Goal: Transaction & Acquisition: Purchase product/service

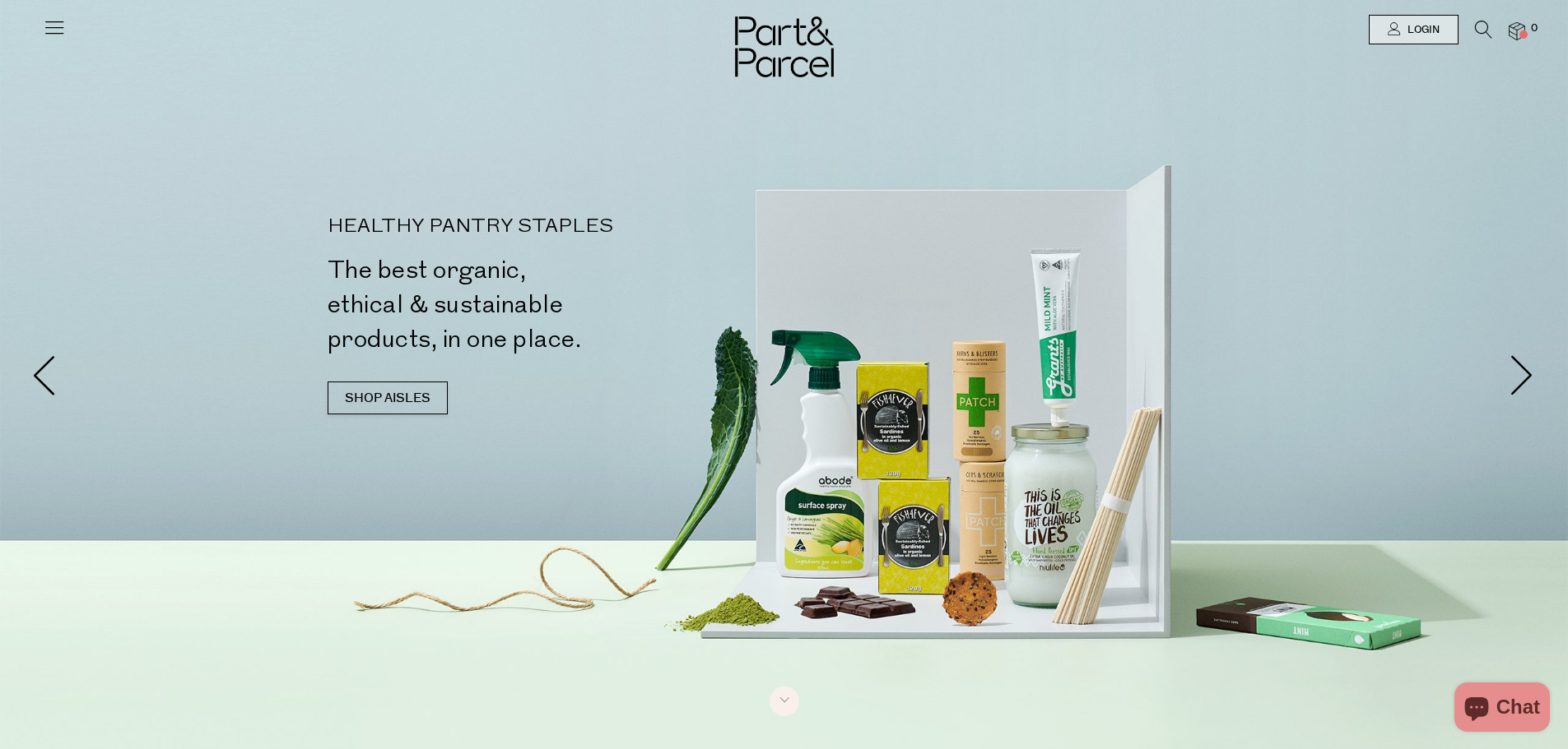
click at [1486, 27] on icon at bounding box center [1483, 30] width 17 height 18
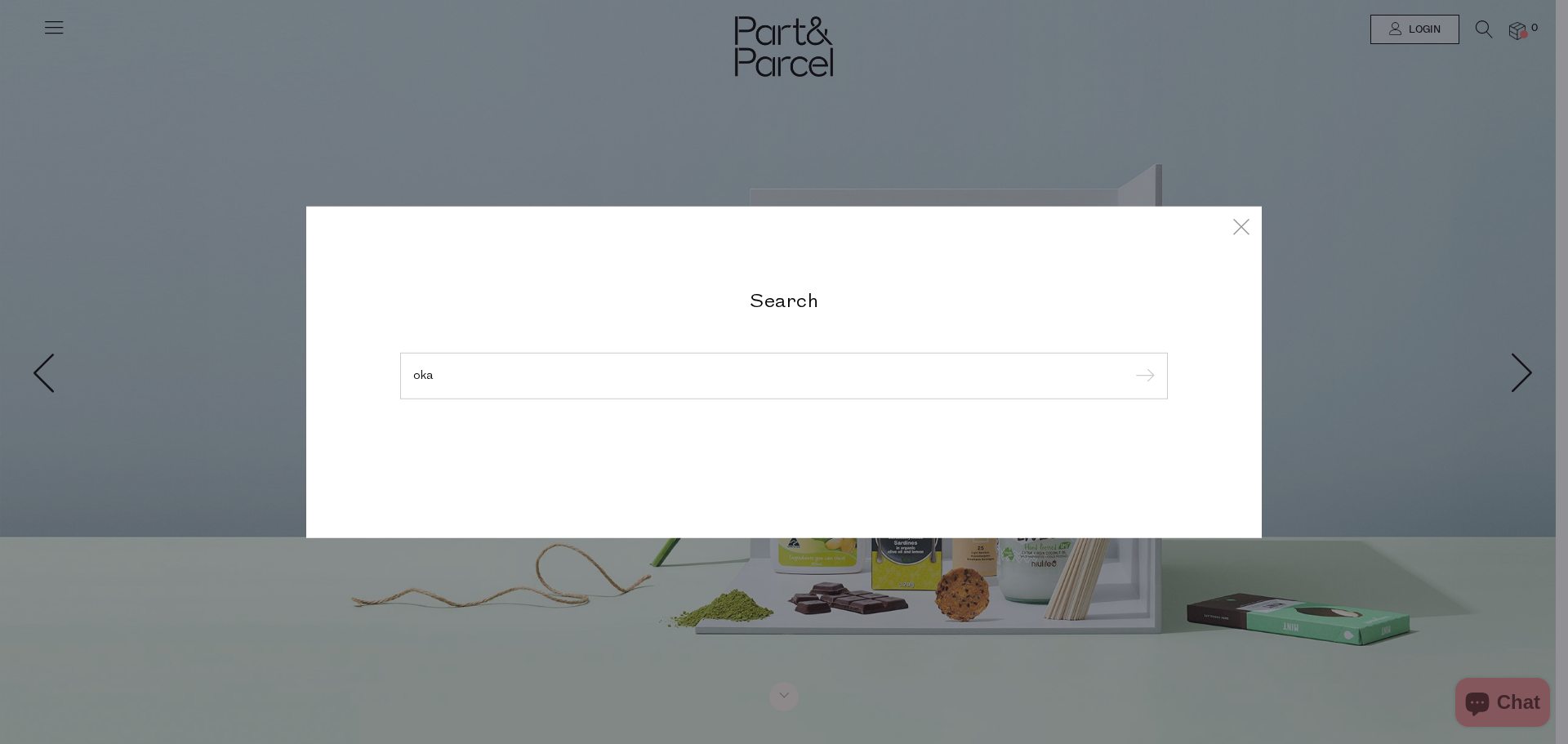
type input "oka"
click at [1131, 365] on input "submit" at bounding box center [1143, 376] width 25 height 25
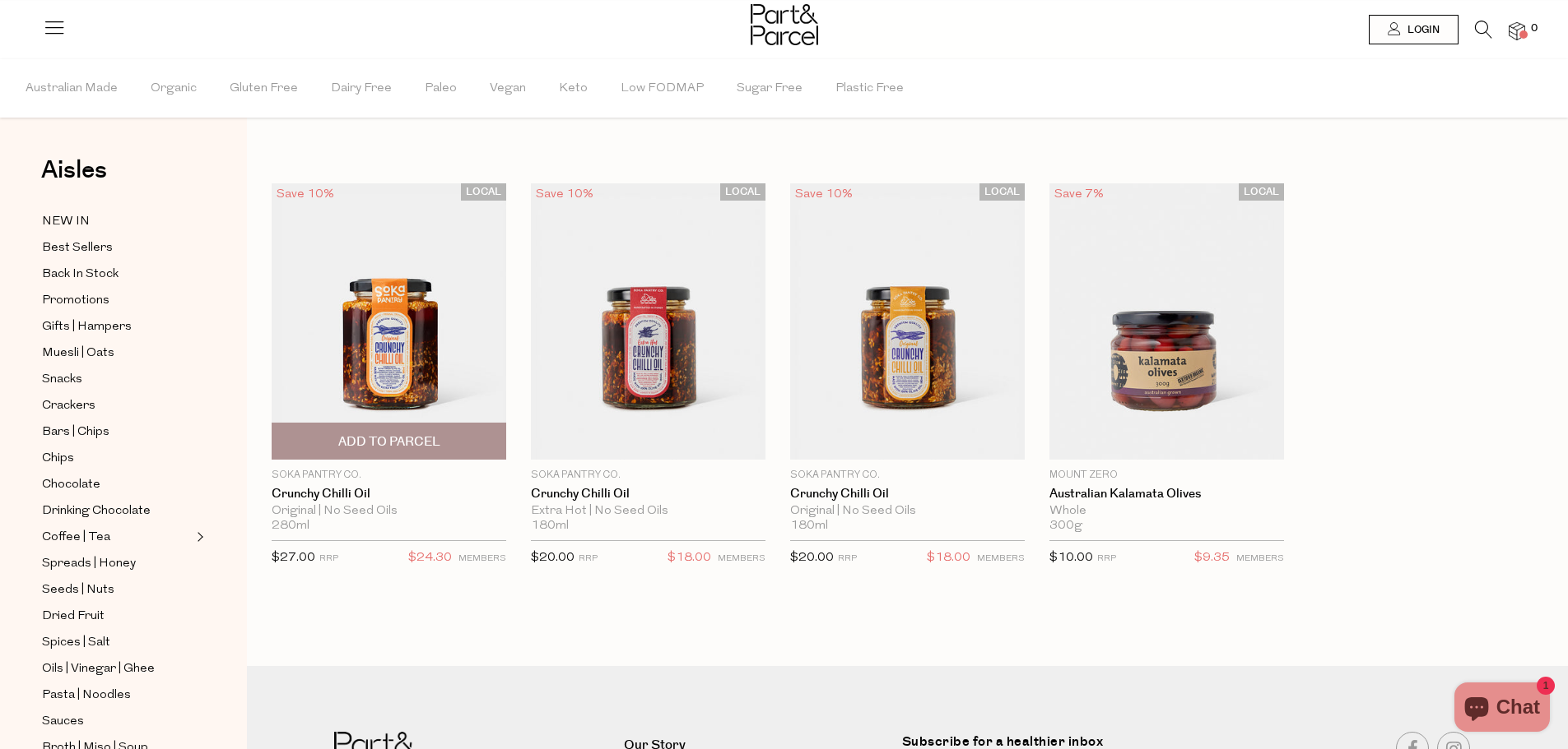
click at [374, 445] on span "Add To Parcel" at bounding box center [389, 441] width 102 height 17
